Goal: Find specific page/section: Find specific page/section

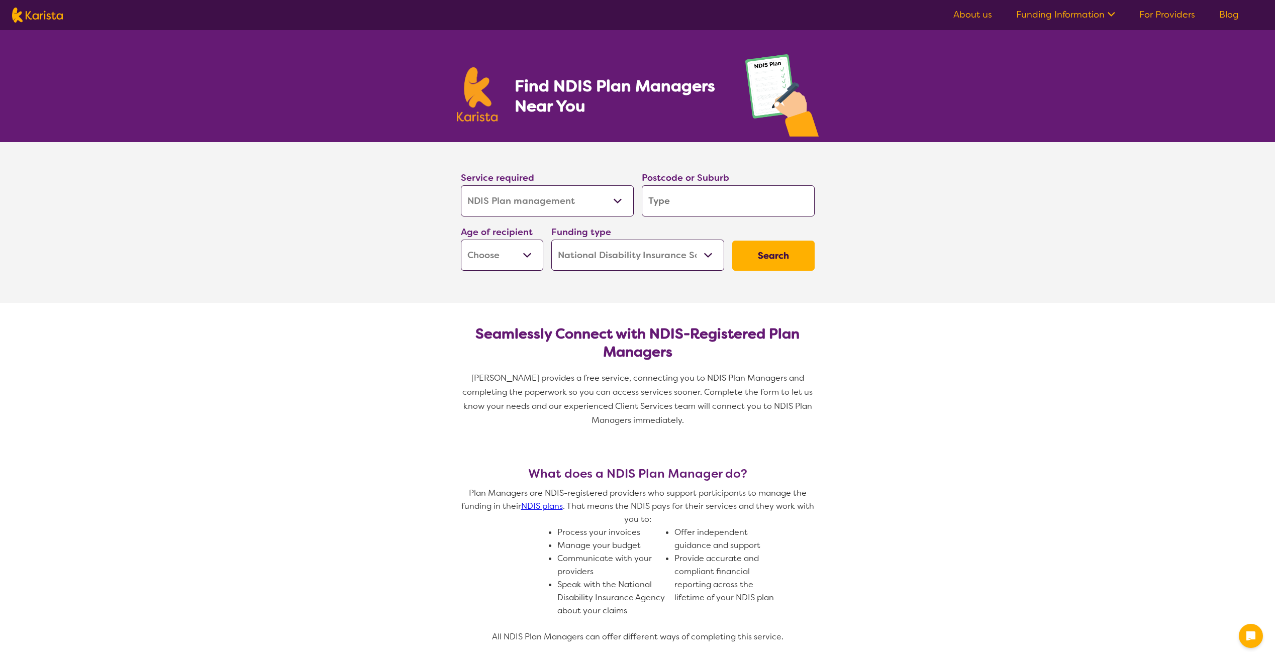
select select "NDIS Plan management"
select select "NDIS"
select select "NDIS Plan management"
select select "NDIS"
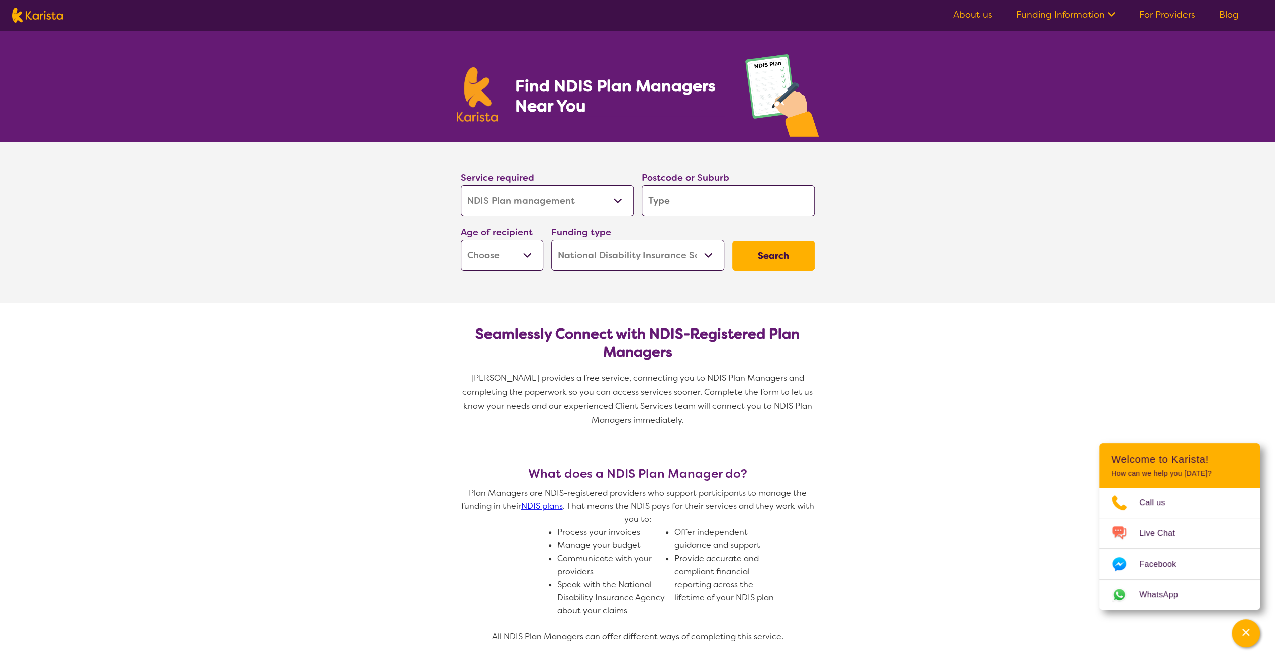
click at [1175, 14] on link "For Providers" at bounding box center [1167, 15] width 56 height 12
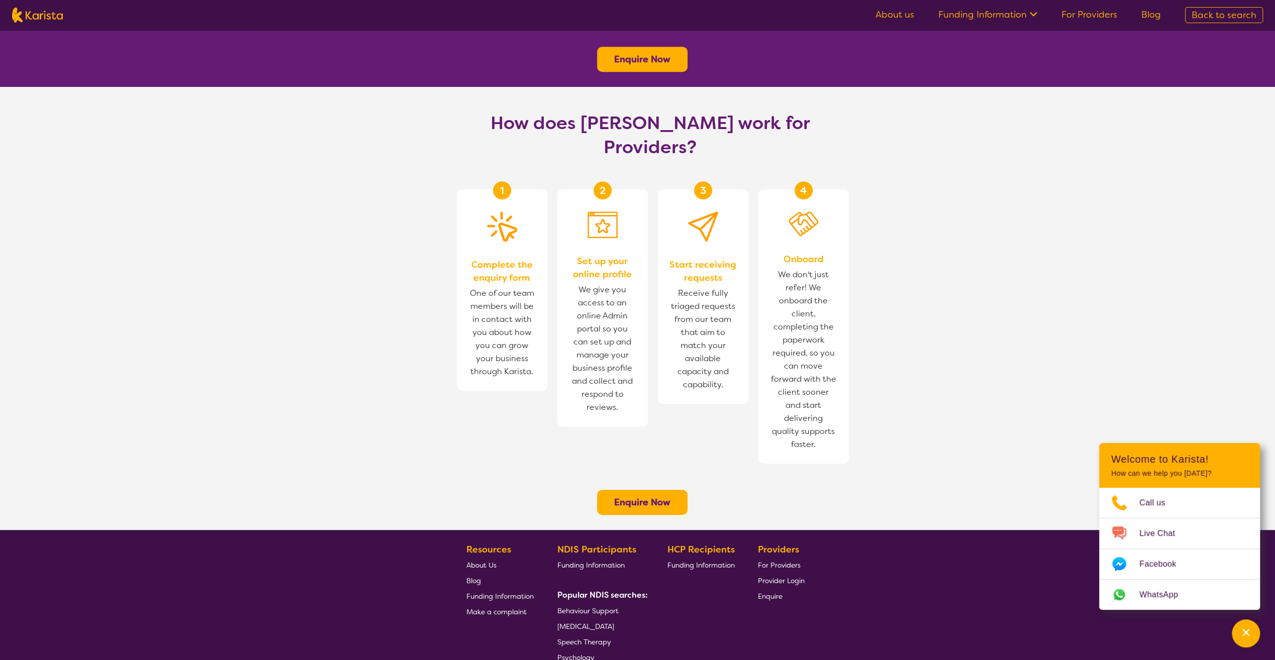
scroll to position [503, 0]
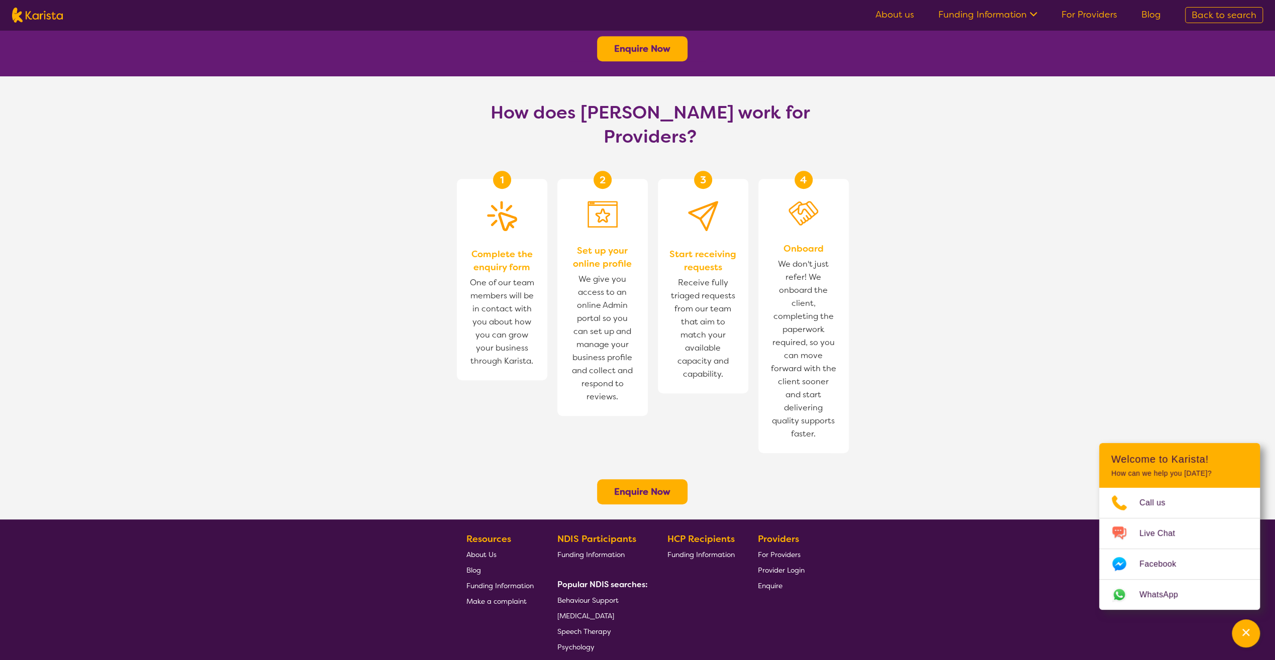
click at [645, 486] on b "Enquire Now" at bounding box center [642, 492] width 56 height 12
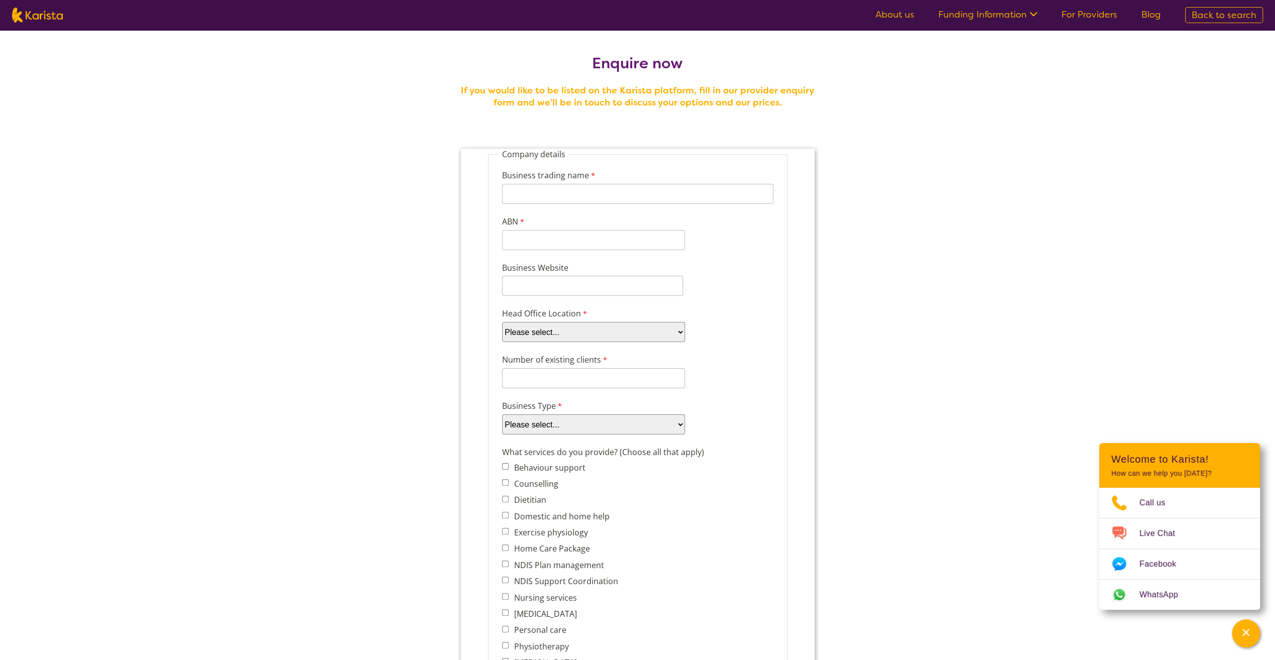
click at [42, 19] on img at bounding box center [37, 15] width 51 height 15
select select "NDIS"
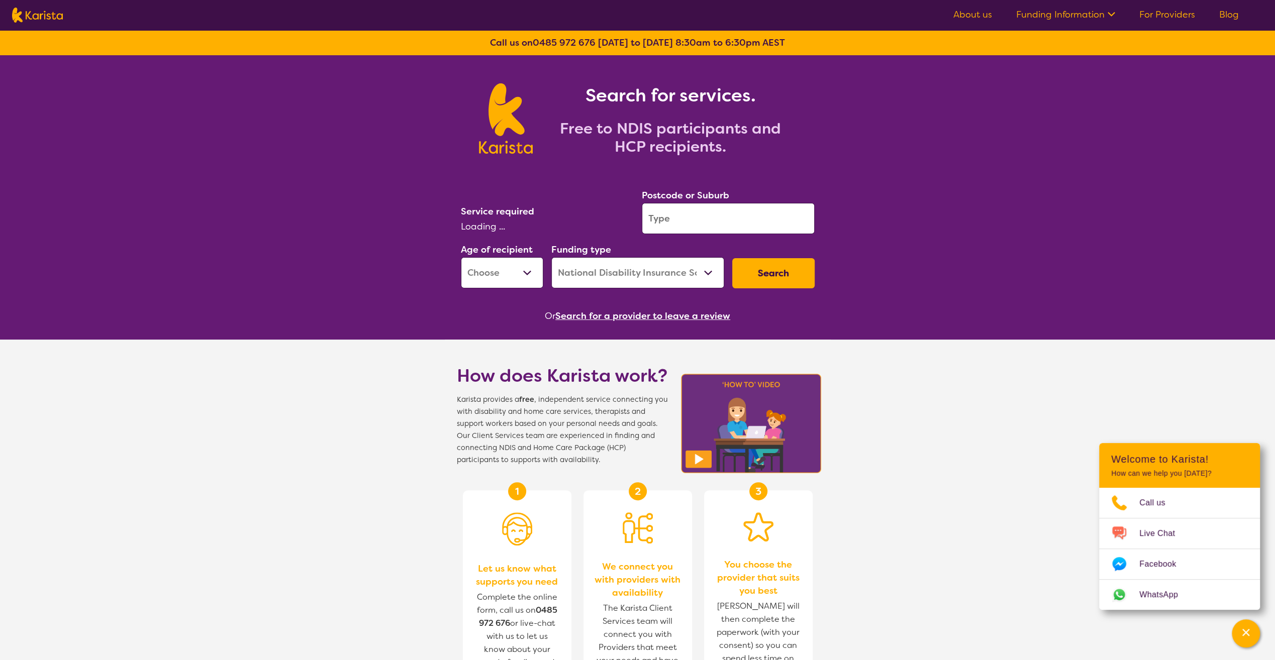
select select "NDIS Plan management"
